Goal: Check status: Check status

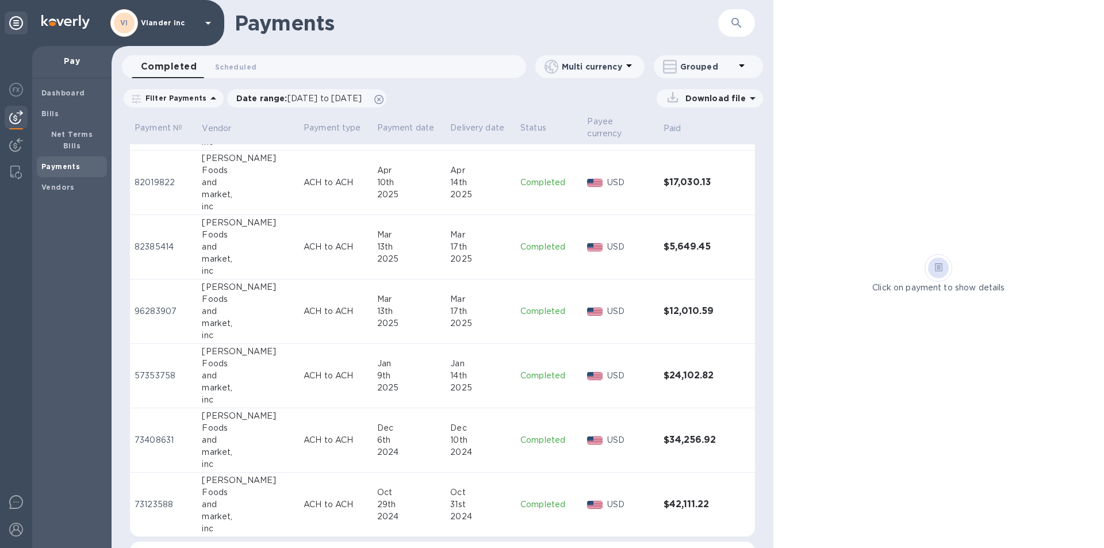
scroll to position [862, 0]
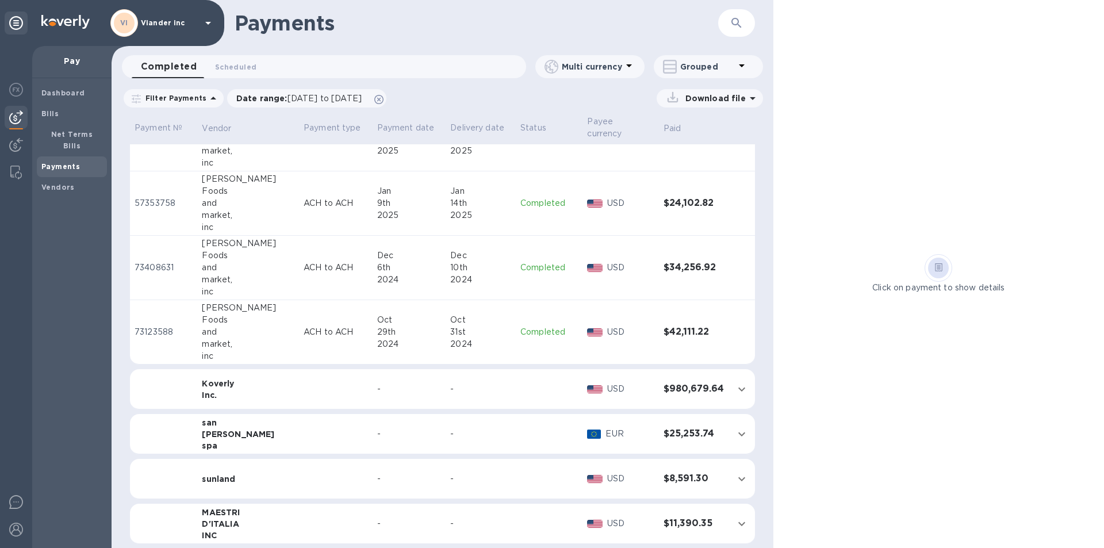
click at [1046, 96] on div "Click on payment to show details" at bounding box center [938, 274] width 331 height 548
click at [534, 329] on p "Completed" at bounding box center [548, 332] width 57 height 12
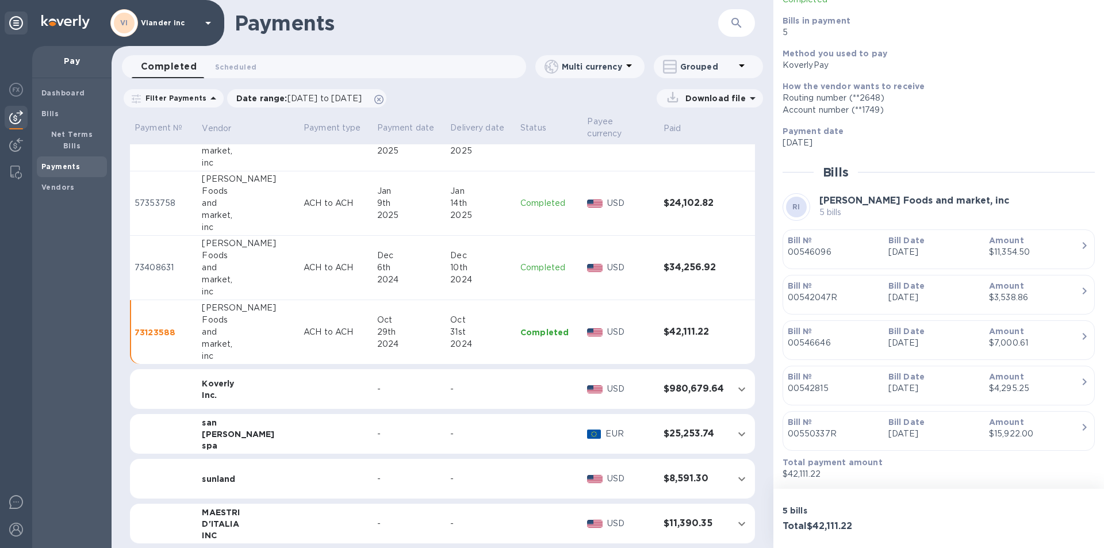
scroll to position [102, 0]
click at [535, 263] on p "Completed" at bounding box center [548, 268] width 57 height 12
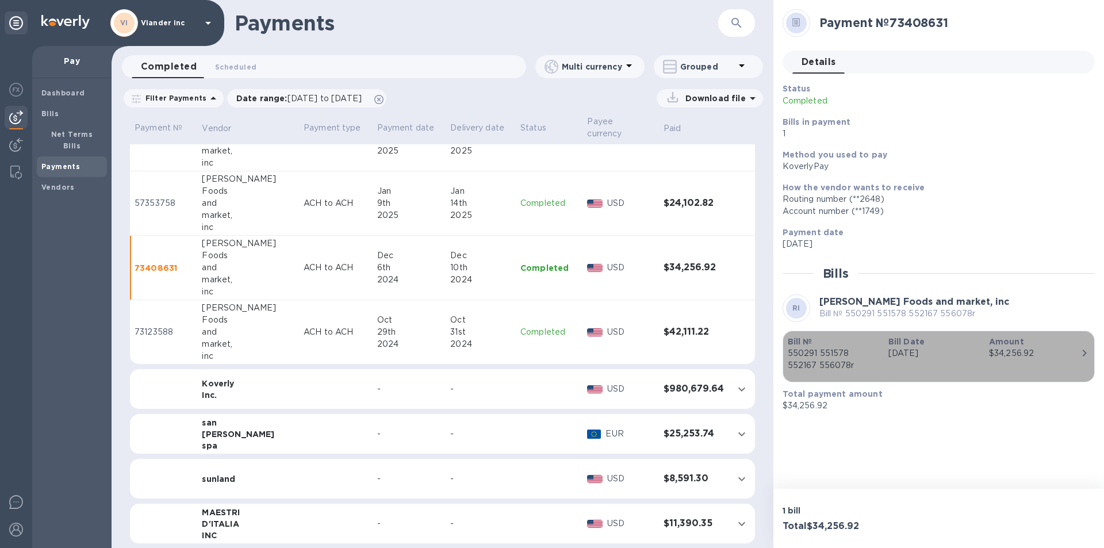
click at [799, 346] on b "Bill №" at bounding box center [800, 341] width 25 height 9
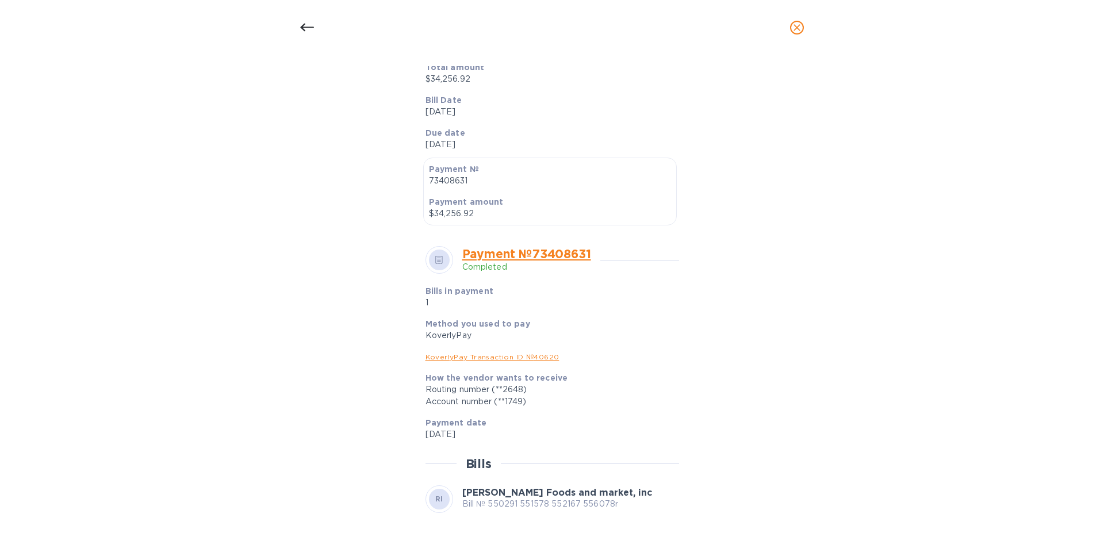
scroll to position [320, 0]
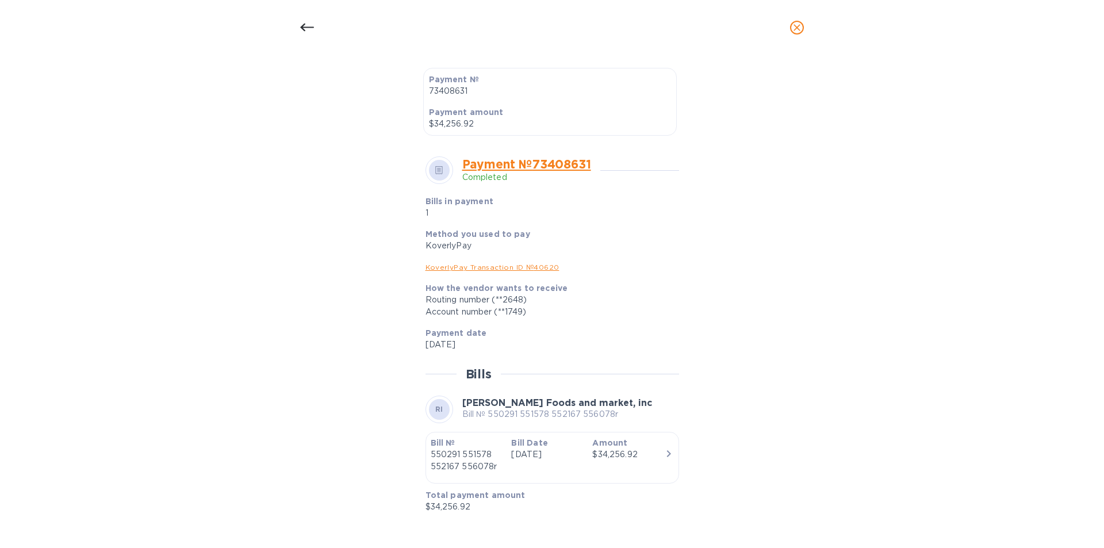
click at [302, 30] on icon at bounding box center [307, 28] width 14 height 14
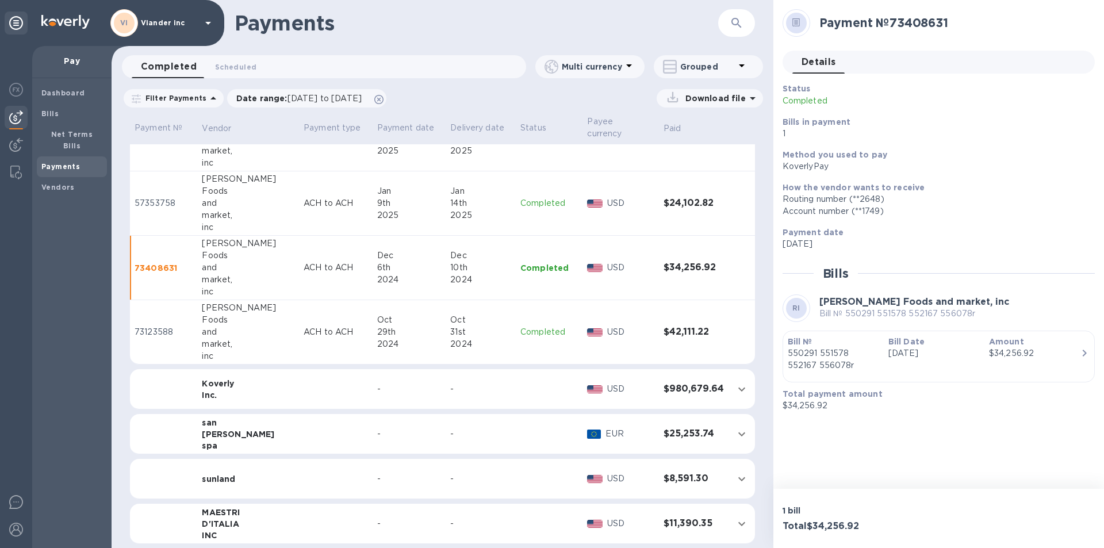
click at [936, 164] on div "KoverlyPay" at bounding box center [934, 166] width 303 height 12
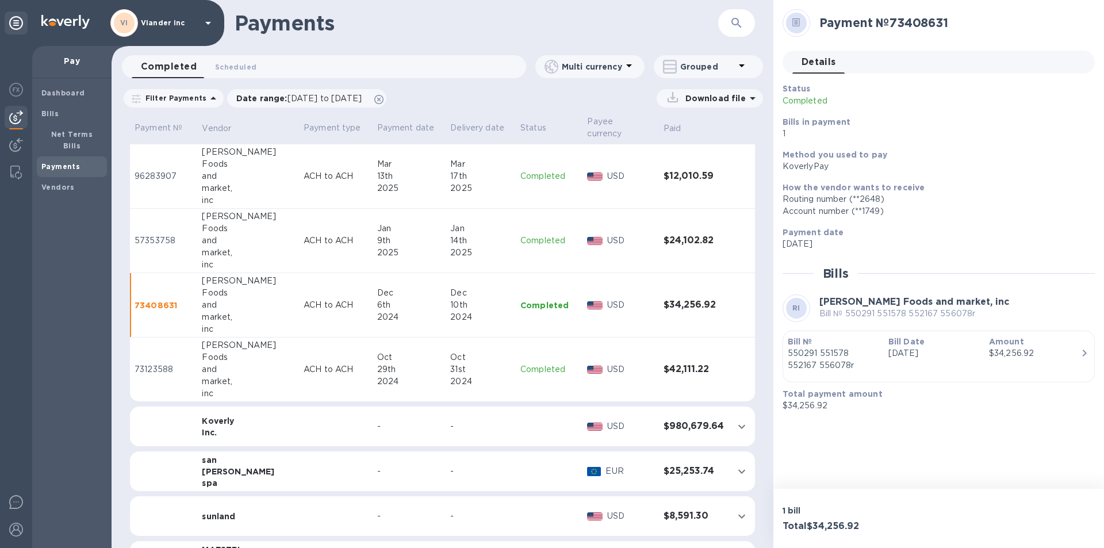
scroll to position [805, 0]
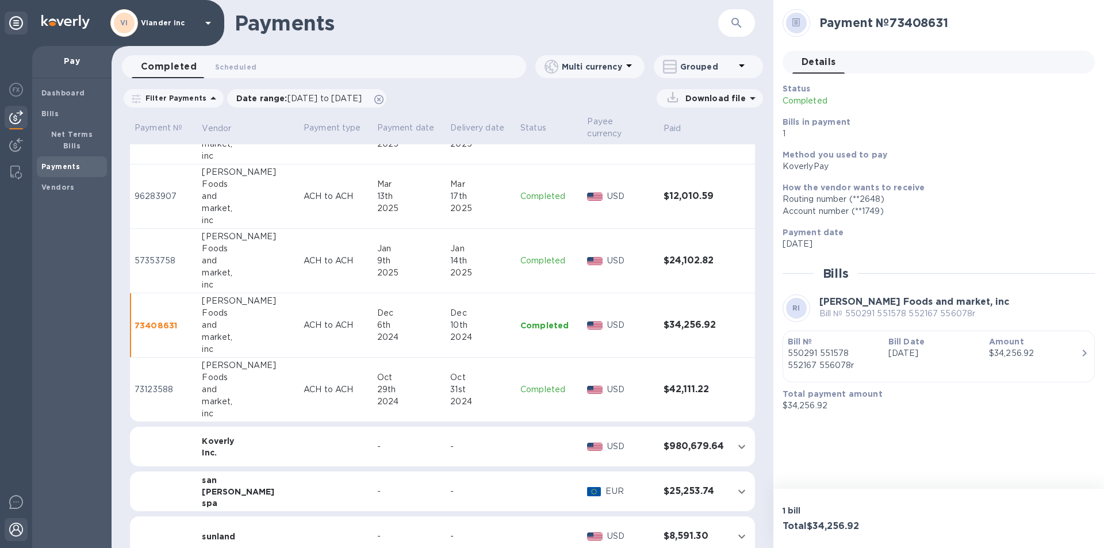
click at [11, 530] on img at bounding box center [16, 530] width 14 height 14
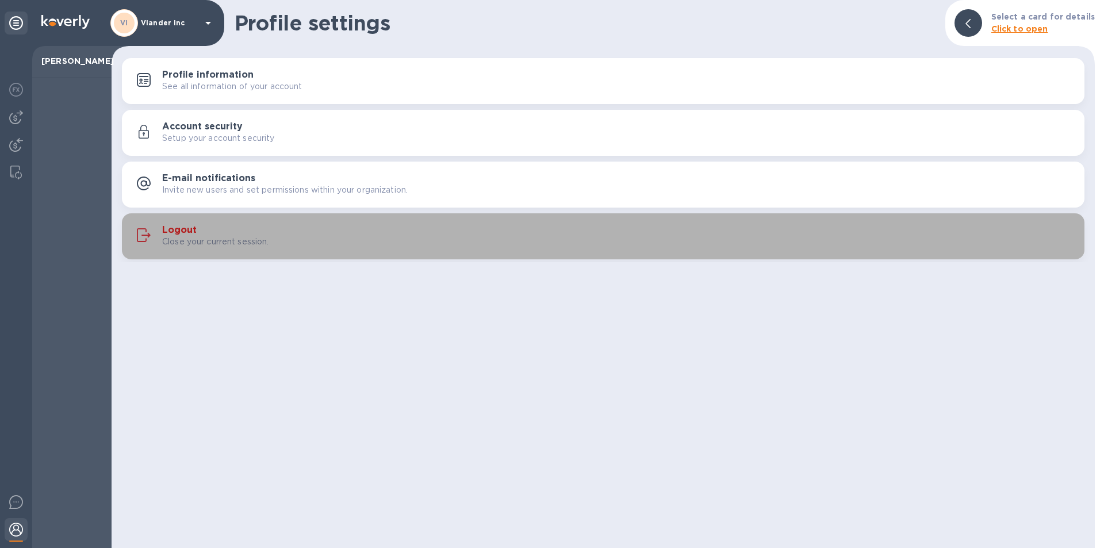
click at [177, 239] on p "Close your current session." at bounding box center [215, 242] width 107 height 12
